Goal: Book appointment/travel/reservation: Book appointment/travel/reservation

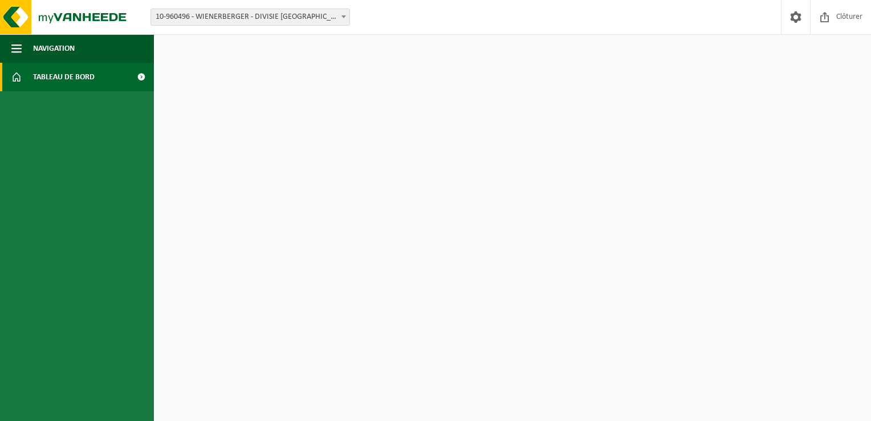
click at [76, 73] on span "Tableau de bord" at bounding box center [64, 77] width 62 height 28
click at [848, 18] on span "Clôturer" at bounding box center [849, 17] width 32 height 34
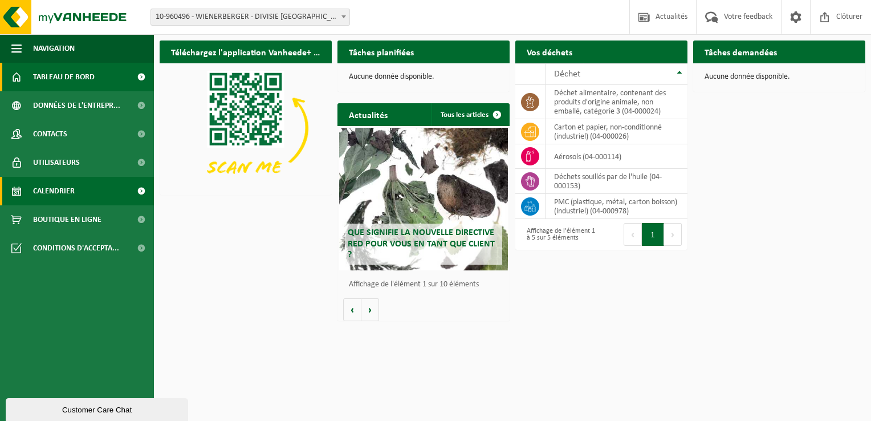
click at [60, 193] on span "Calendrier" at bounding box center [54, 191] width 42 height 28
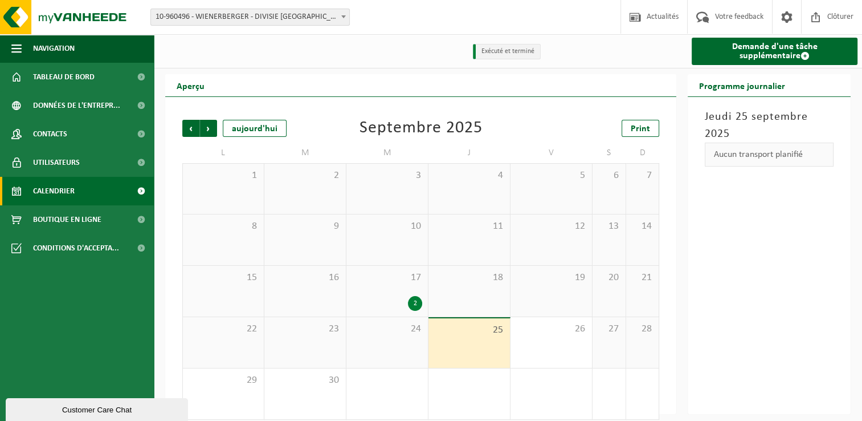
scroll to position [11, 0]
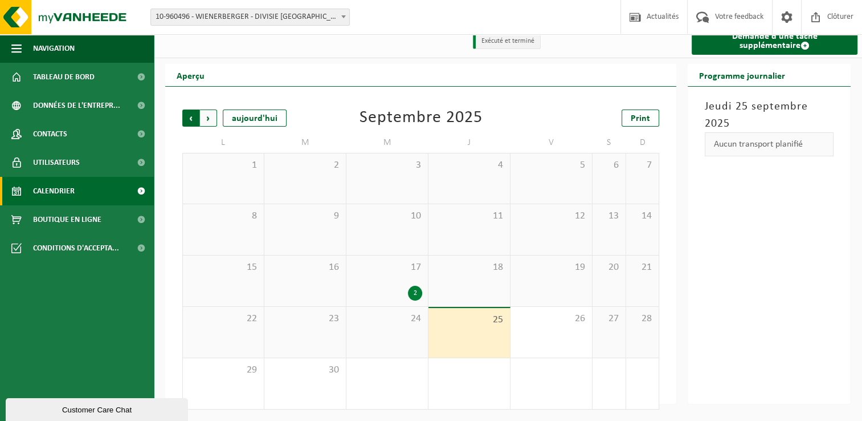
click at [207, 123] on span "Suivant" at bounding box center [208, 117] width 17 height 17
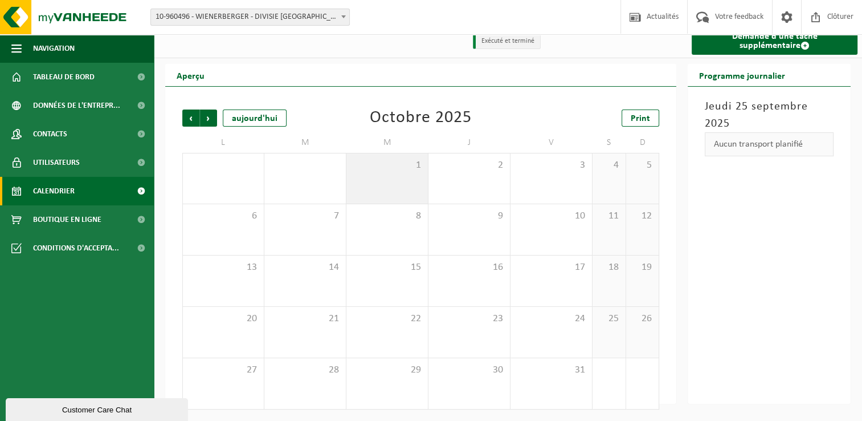
click at [395, 163] on span "1" at bounding box center [387, 165] width 70 height 13
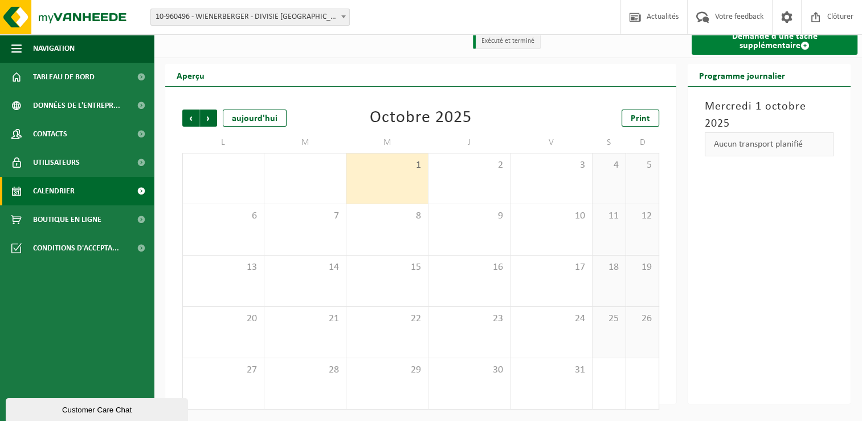
click at [739, 54] on link "Demande d'une tâche supplémentaire" at bounding box center [775, 40] width 166 height 27
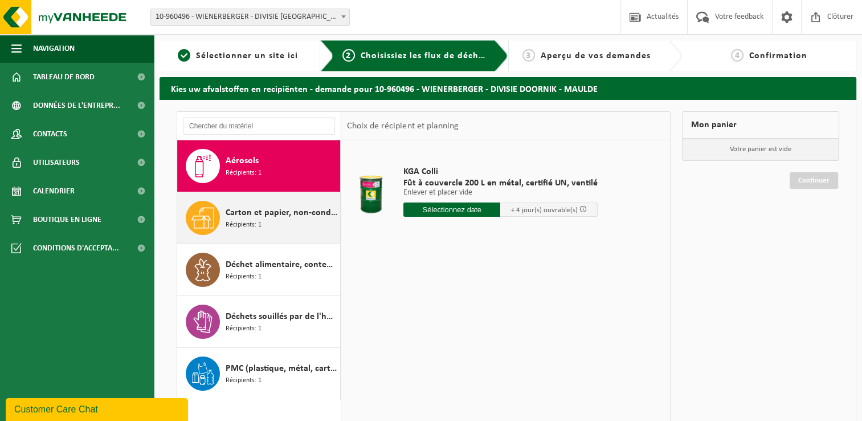
click at [255, 207] on span "Carton et papier, non-conditionné (industriel)" at bounding box center [282, 213] width 112 height 14
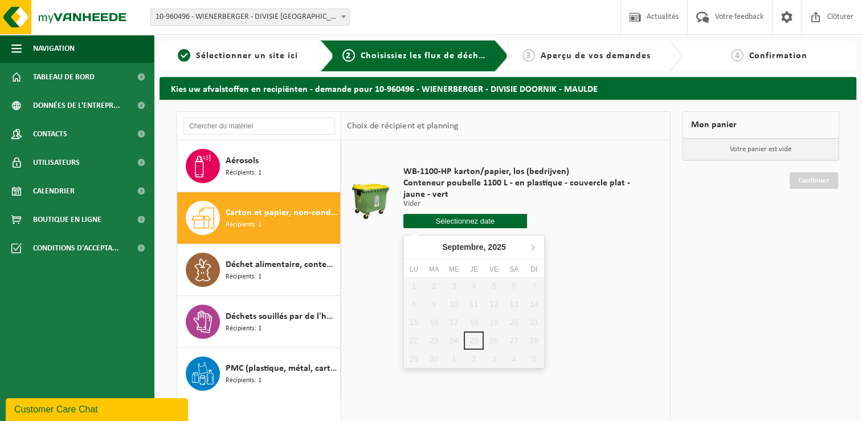
click at [483, 222] on input "text" at bounding box center [465, 221] width 124 height 14
click at [477, 341] on div "1 2 3 4 5 6 7 8 9 10 11 12 13 14 15 16 17 18 19 20 21 22 23 24 25 26 27 28 29 3…" at bounding box center [474, 321] width 140 height 91
click at [536, 246] on icon at bounding box center [533, 247] width 18 height 18
click at [456, 286] on div "1" at bounding box center [454, 285] width 20 height 18
type input "à partir de 2025-10-01"
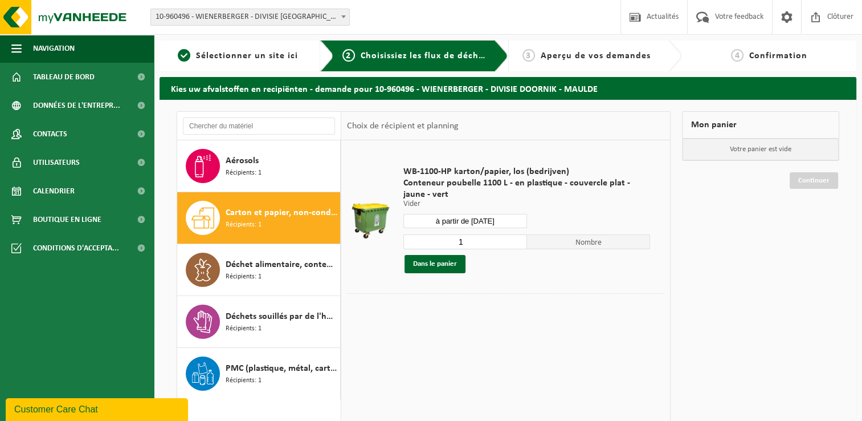
click at [487, 241] on input "1" at bounding box center [465, 241] width 124 height 15
type input "2"
click at [517, 236] on input "2" at bounding box center [465, 241] width 124 height 15
click at [745, 324] on div "Mon panier Votre panier est vide Continuer" at bounding box center [760, 310] width 169 height 399
click at [447, 266] on button "Dans le panier" at bounding box center [435, 264] width 61 height 18
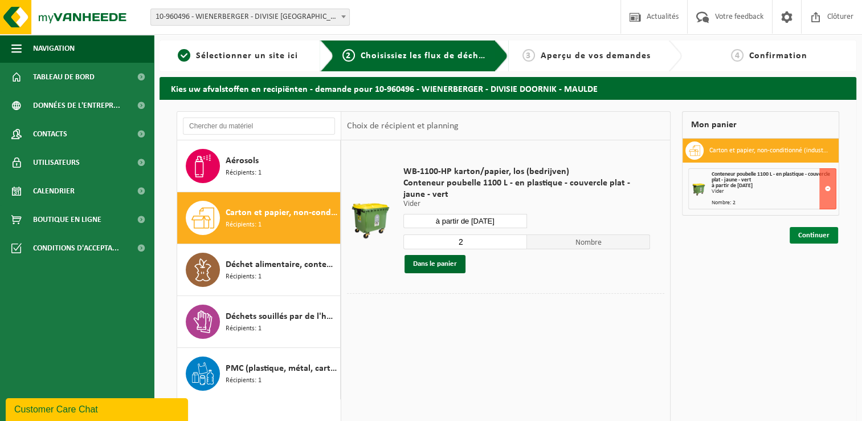
click at [825, 237] on link "Continuer" at bounding box center [814, 235] width 48 height 17
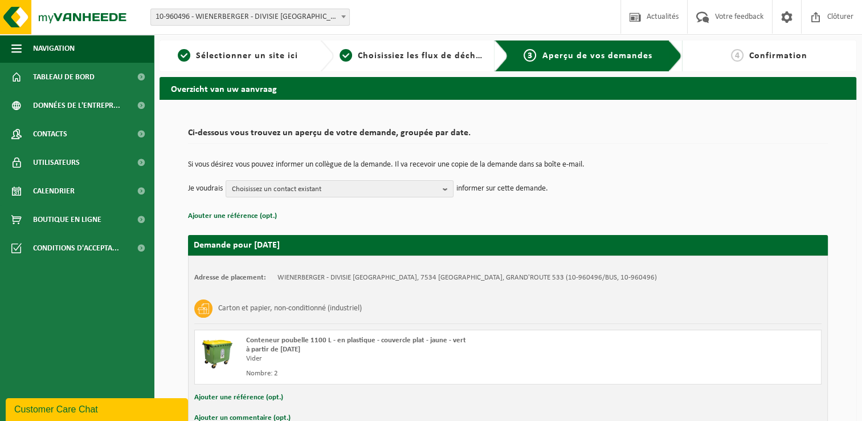
click at [713, 189] on td "Je voudrais Choisissez un contact existant Tout sélectionner Tout désélectionne…" at bounding box center [508, 188] width 640 height 17
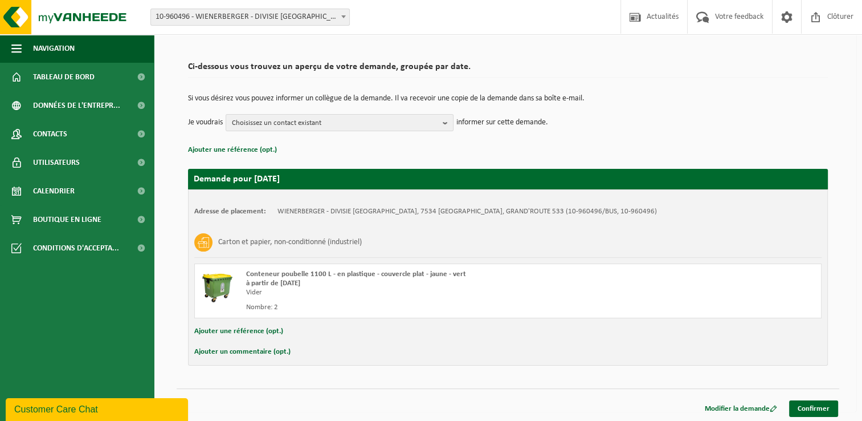
scroll to position [67, 0]
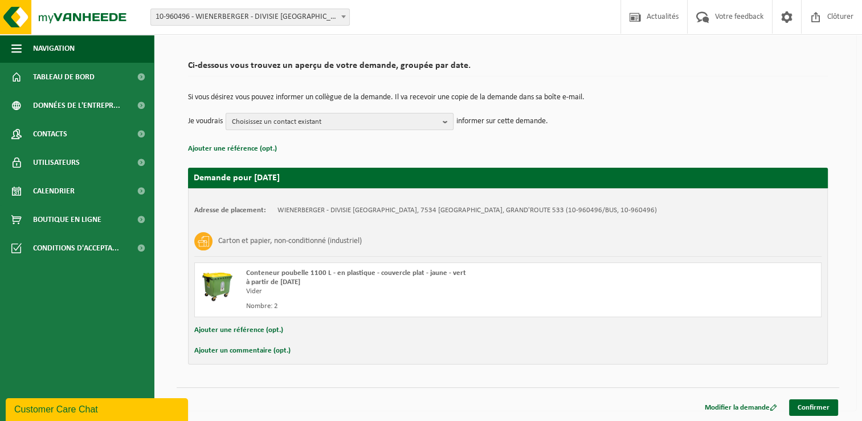
click at [289, 126] on span "Choisissez un contact existant" at bounding box center [335, 121] width 206 height 17
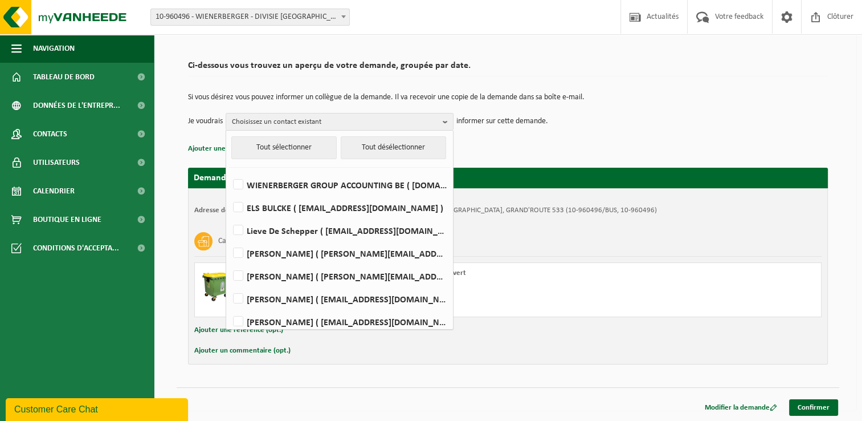
click at [731, 77] on div "Ci-dessous vous trouvez un aperçu de votre demande, groupée par date. Si vous d…" at bounding box center [508, 105] width 640 height 101
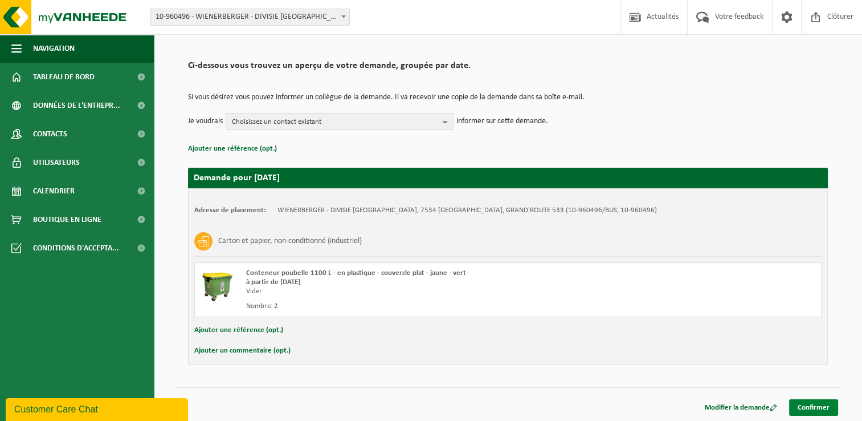
click at [818, 409] on link "Confirmer" at bounding box center [813, 407] width 49 height 17
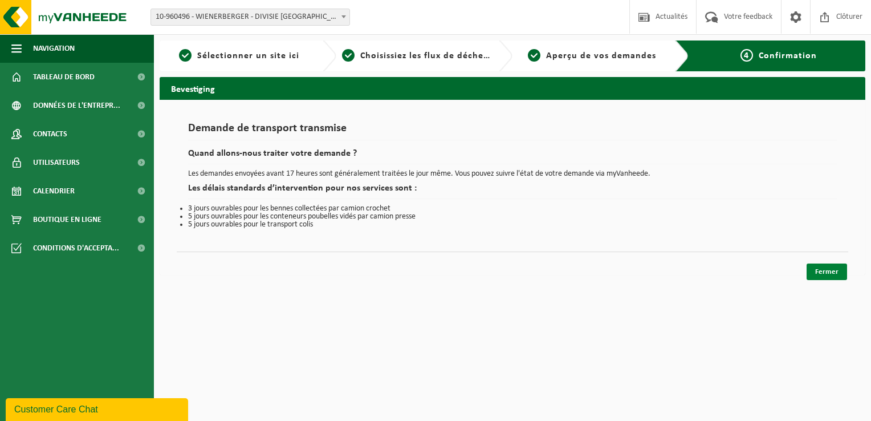
click at [831, 275] on link "Fermer" at bounding box center [826, 271] width 40 height 17
